Goal: Browse casually: Explore the website without a specific task or goal

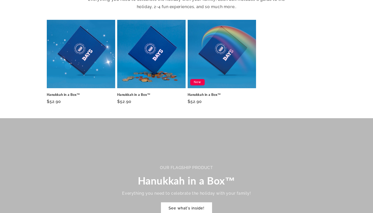
scroll to position [218, 0]
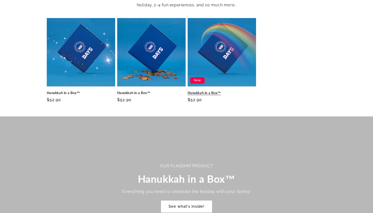
click at [230, 91] on link "Hanukkah in a Box™" at bounding box center [222, 93] width 68 height 4
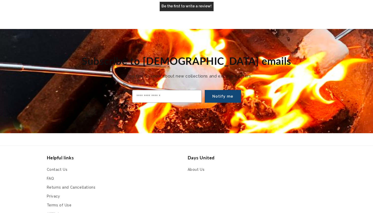
scroll to position [1844, 0]
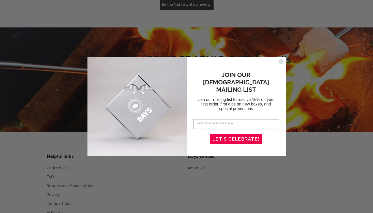
click at [281, 61] on icon "Close dialog" at bounding box center [282, 62] width 2 height 2
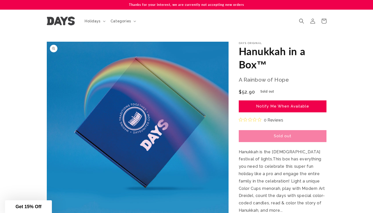
scroll to position [0, 0]
click at [99, 19] on span "Holidays" at bounding box center [93, 21] width 16 height 5
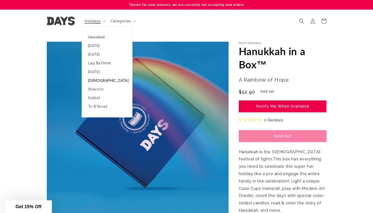
click at [98, 80] on link "[DEMOGRAPHIC_DATA]" at bounding box center [107, 80] width 50 height 9
click at [98, 89] on link "Shavu'ot" at bounding box center [107, 89] width 50 height 9
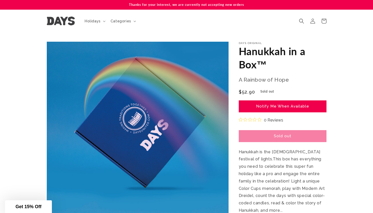
click at [193, 27] on header "Holidays Holidays Hanukkah Passover Purim Lag Ba'Omer" at bounding box center [186, 21] width 305 height 23
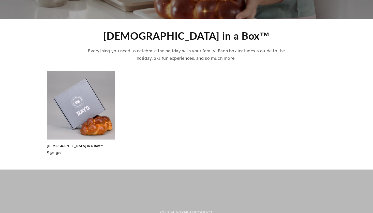
scroll to position [172, 0]
click at [64, 144] on link "[DEMOGRAPHIC_DATA] in a Box™" at bounding box center [81, 146] width 68 height 4
